Goal: Task Accomplishment & Management: Understand process/instructions

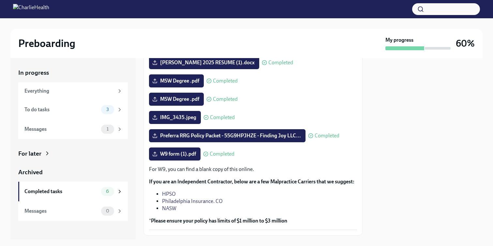
scroll to position [141, 0]
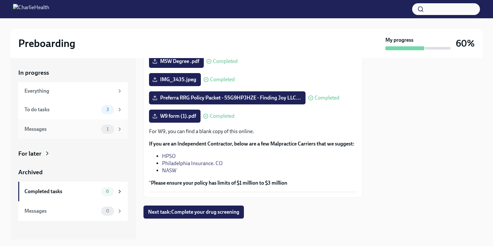
click at [120, 129] on icon at bounding box center [120, 129] width 2 height 3
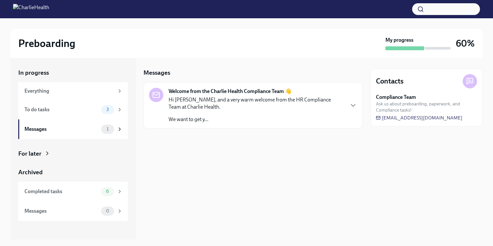
click at [221, 101] on p "Hi [PERSON_NAME], and a very warm welcome from the HR Compliance Team at Charli…" at bounding box center [257, 103] width 176 height 14
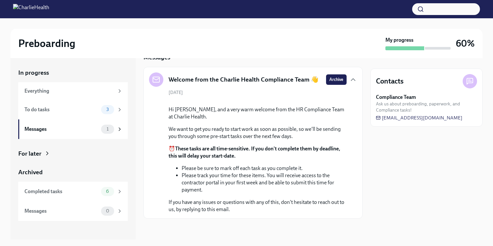
scroll to position [66, 0]
click at [83, 115] on div "To do tasks 3" at bounding box center [73, 110] width 110 height 20
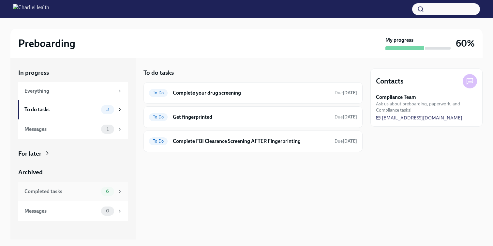
click at [106, 198] on div "Completed tasks 6" at bounding box center [73, 192] width 110 height 20
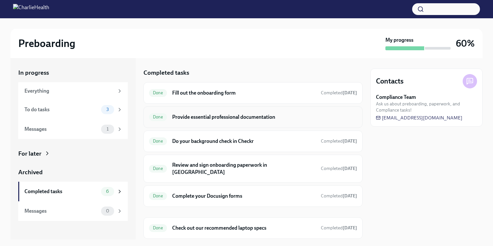
click at [197, 121] on div "Done Provide essential professional documentation" at bounding box center [253, 117] width 208 height 10
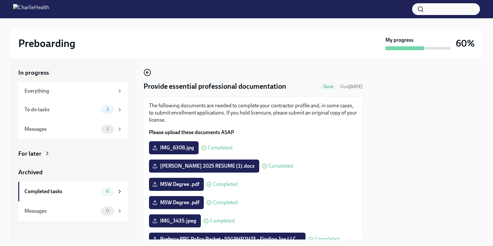
click at [147, 72] on icon "button" at bounding box center [148, 73] width 8 height 8
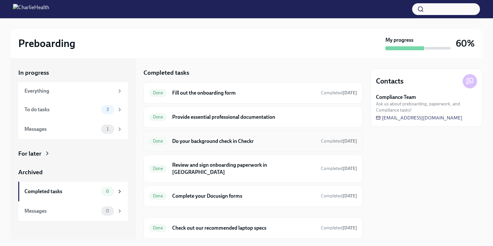
scroll to position [13, 0]
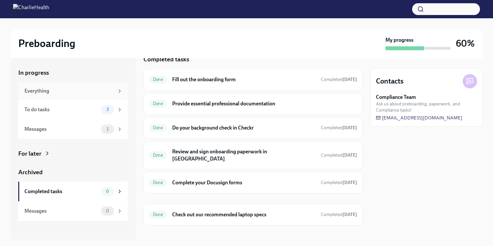
click at [95, 91] on div "Everything" at bounding box center [69, 90] width 90 height 7
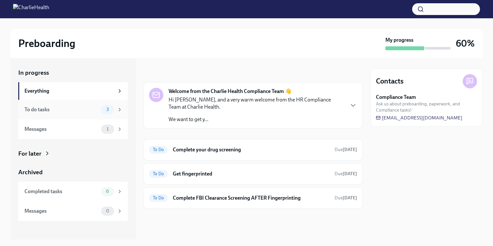
click at [104, 114] on div "To do tasks 3" at bounding box center [73, 110] width 110 height 20
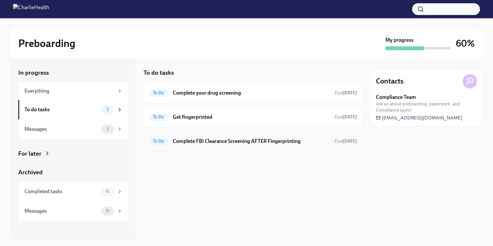
click at [212, 144] on h6 "Complete FBI Clearance Screening AFTER Fingerprinting" at bounding box center [251, 141] width 157 height 7
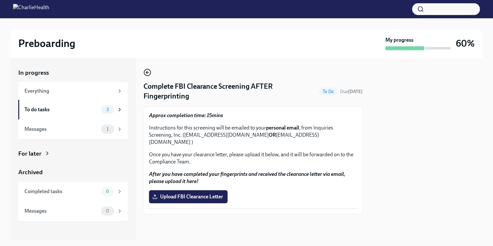
click at [150, 75] on circle "button" at bounding box center [147, 72] width 7 height 7
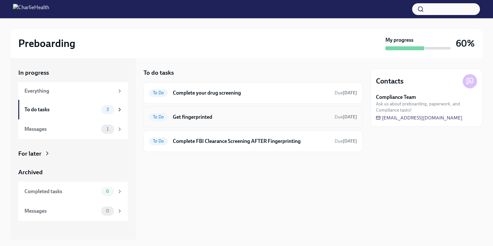
click at [182, 119] on h6 "Get fingerprinted" at bounding box center [251, 117] width 157 height 7
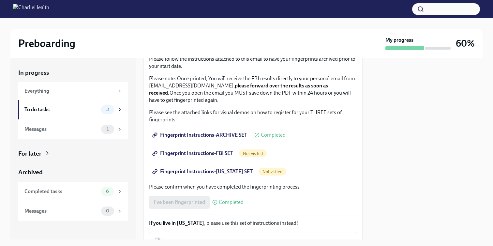
scroll to position [62, 0]
